Goal: Information Seeking & Learning: Learn about a topic

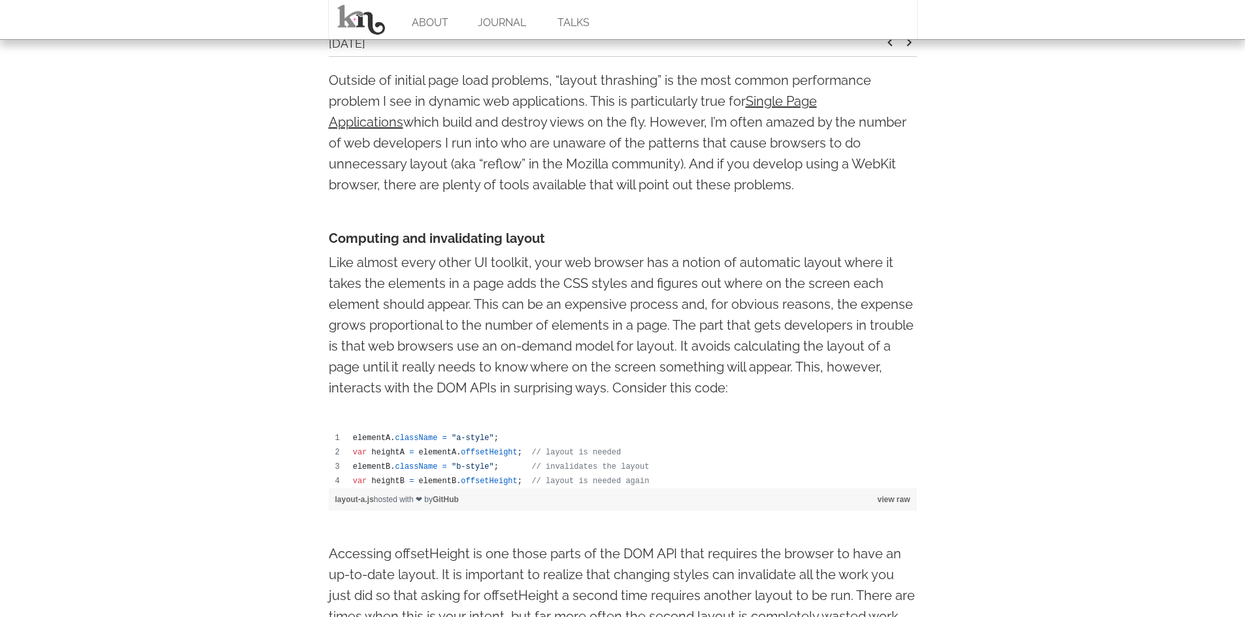
scroll to position [523, 0]
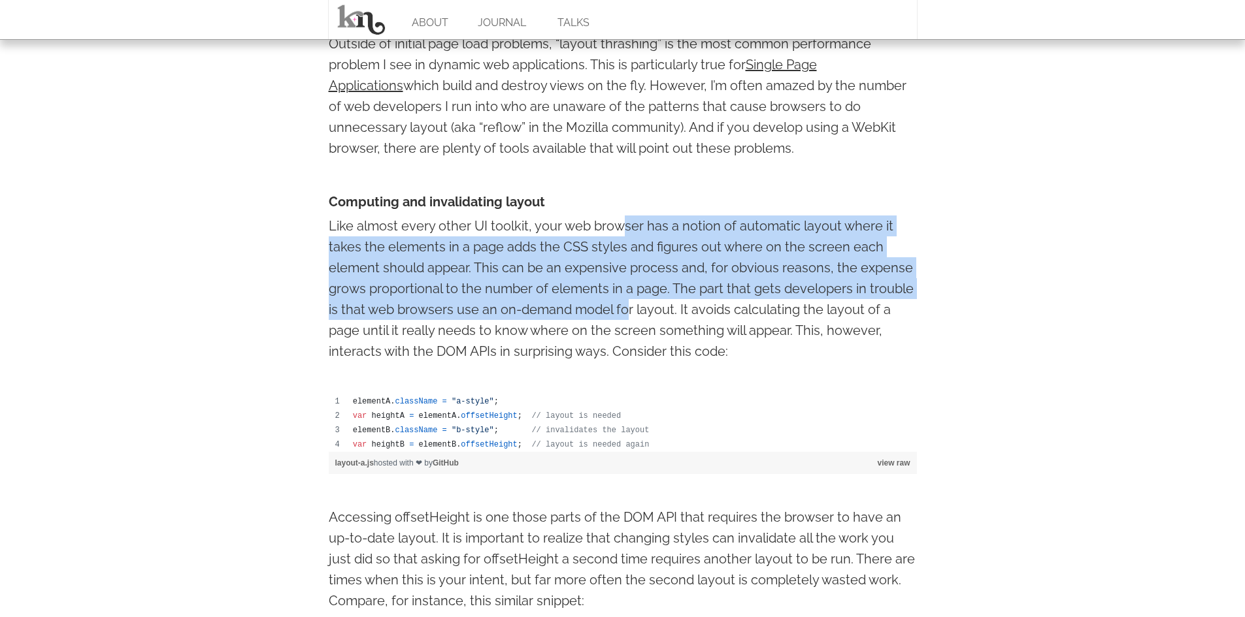
drag, startPoint x: 622, startPoint y: 230, endPoint x: 629, endPoint y: 310, distance: 80.7
click at [629, 310] on p "Like almost every other UI toolkit, your web browser has a notion of automatic …" at bounding box center [623, 289] width 588 height 146
click at [636, 248] on p "Like almost every other UI toolkit, your web browser has a notion of automatic …" at bounding box center [623, 289] width 588 height 146
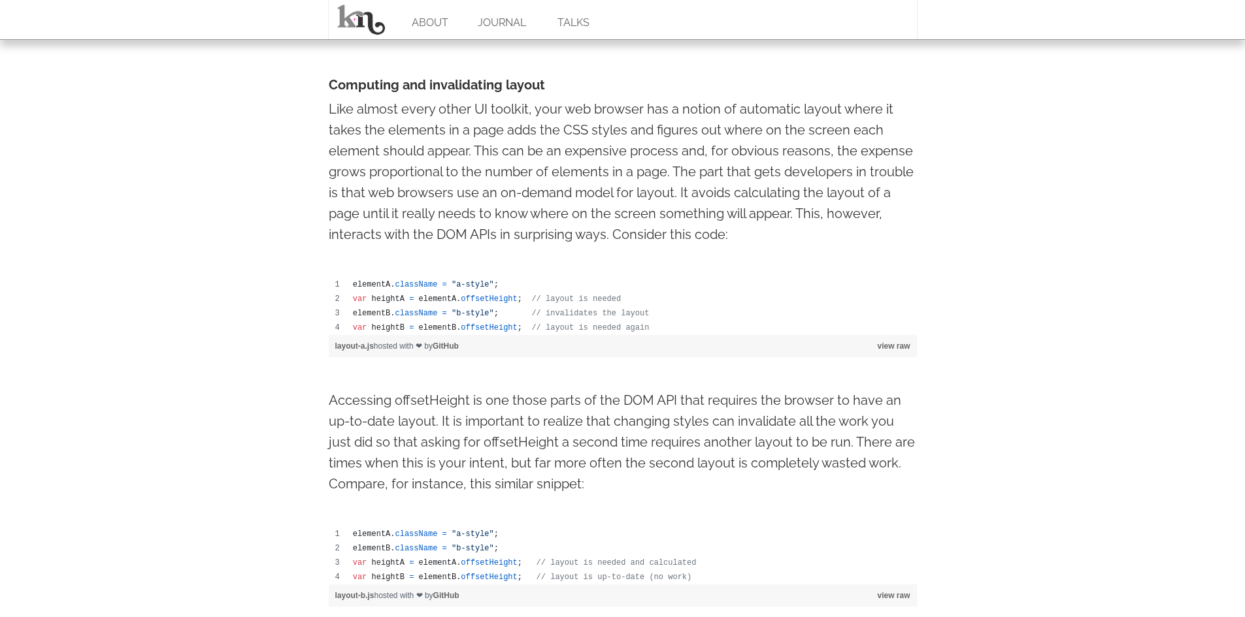
scroll to position [653, 0]
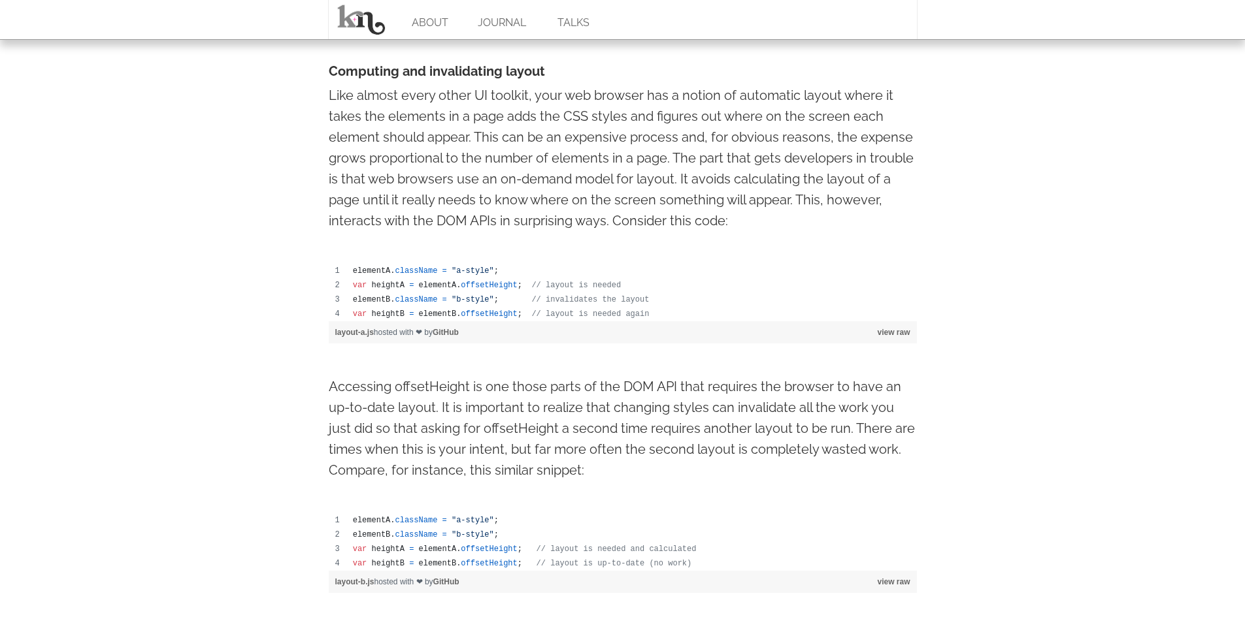
click at [631, 433] on p "Accessing offsetHeight is one those parts of the DOM API that requires the brow…" at bounding box center [623, 428] width 588 height 105
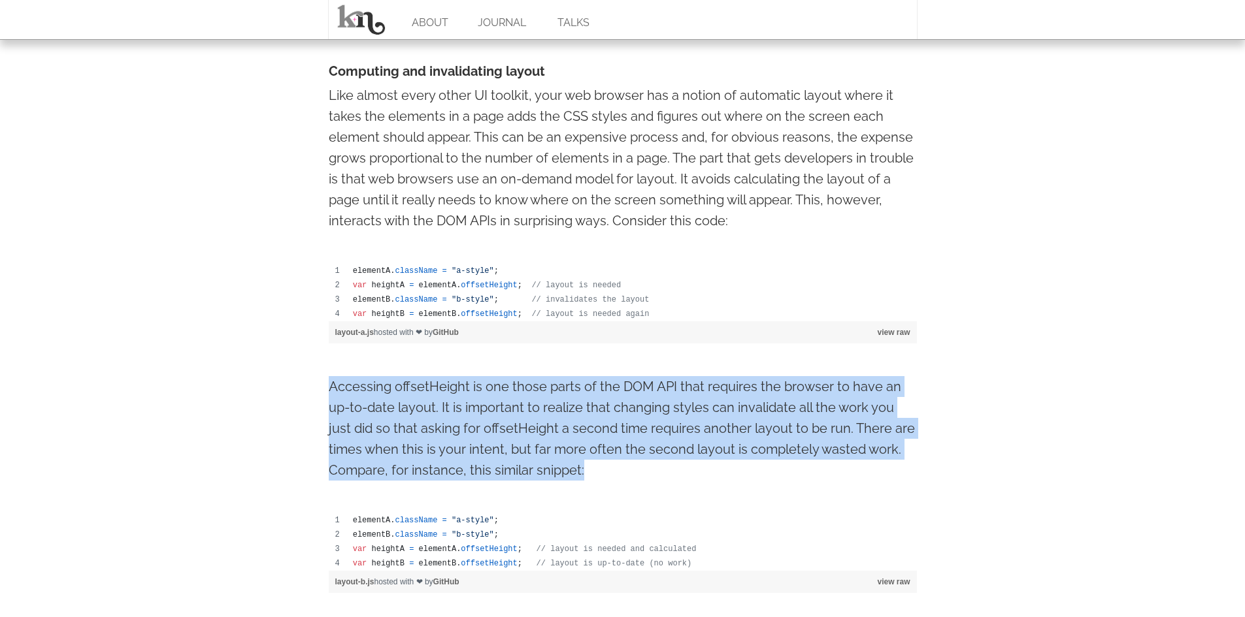
click at [631, 433] on p "Accessing offsetHeight is one those parts of the DOM API that requires the brow…" at bounding box center [623, 428] width 588 height 105
click at [642, 424] on p "Accessing offsetHeight is one those parts of the DOM API that requires the brow…" at bounding box center [623, 428] width 588 height 105
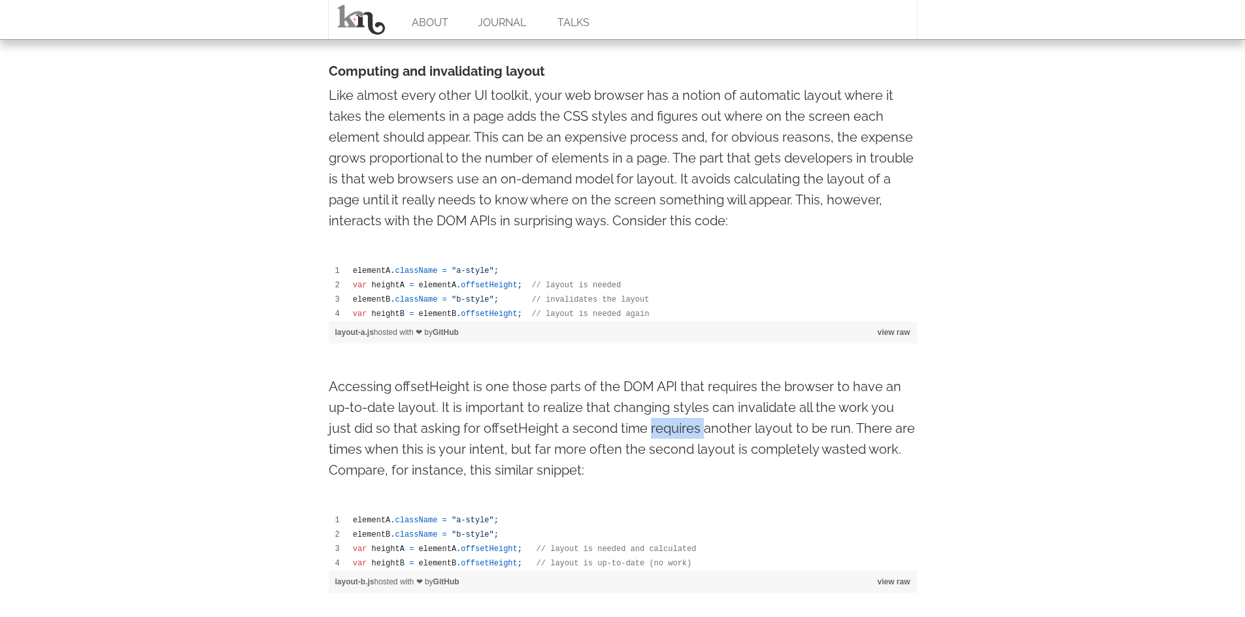
click at [642, 424] on p "Accessing offsetHeight is one those parts of the DOM API that requires the brow…" at bounding box center [623, 428] width 588 height 105
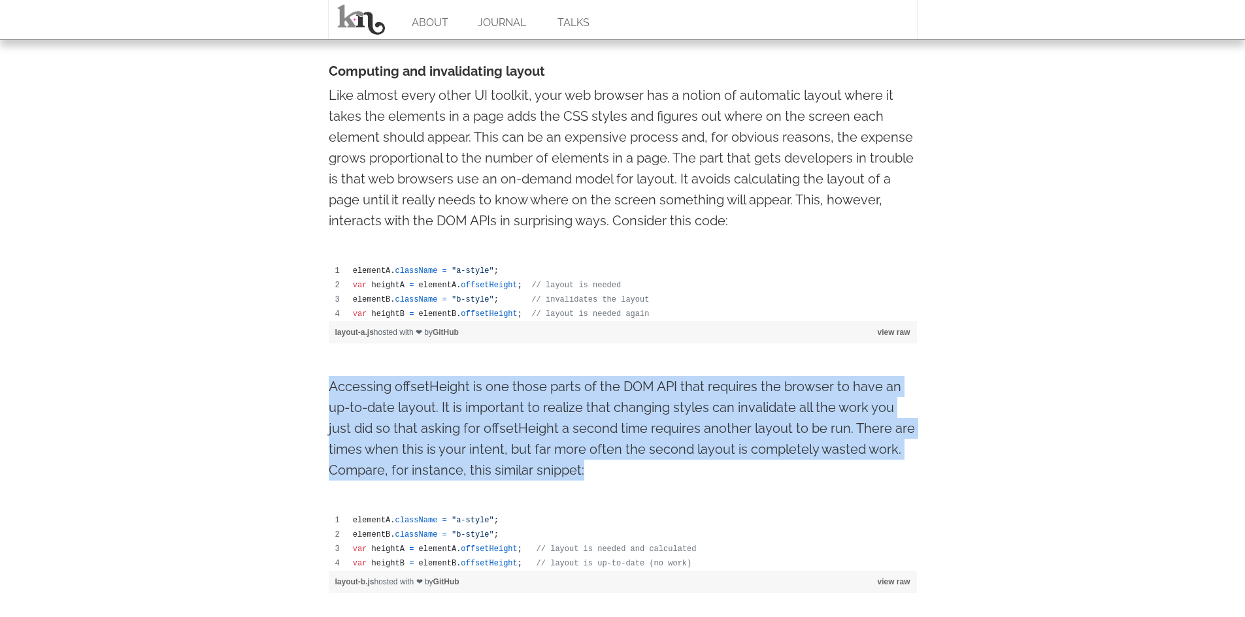
click at [642, 424] on p "Accessing offsetHeight is one those parts of the DOM API that requires the brow…" at bounding box center [623, 428] width 588 height 105
click at [645, 422] on p "Accessing offsetHeight is one those parts of the DOM API that requires the brow…" at bounding box center [623, 428] width 588 height 105
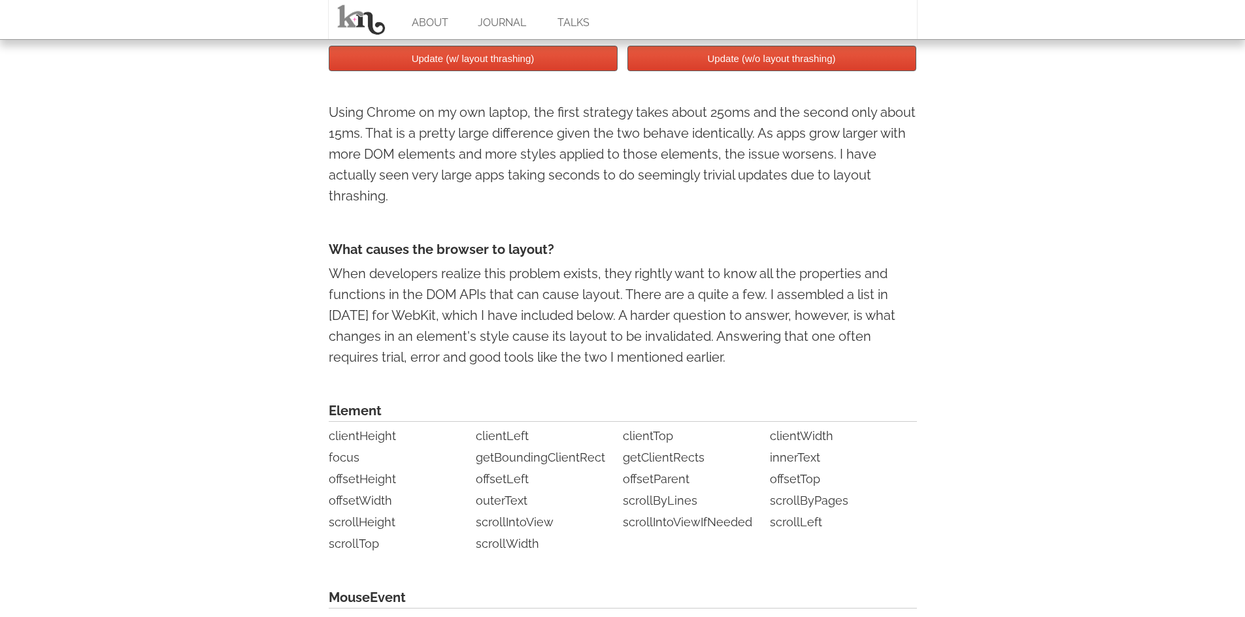
scroll to position [2744, 0]
